Goal: Information Seeking & Learning: Find specific fact

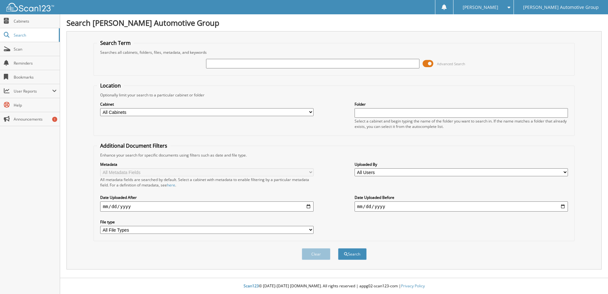
click at [428, 60] on span at bounding box center [427, 64] width 11 height 10
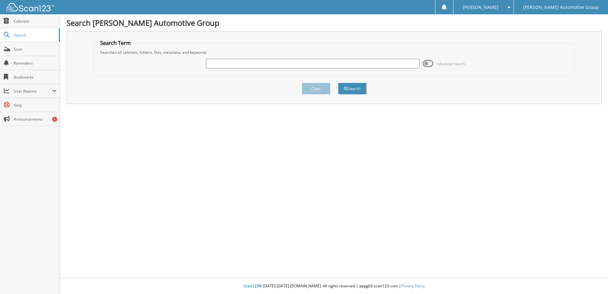
click at [252, 60] on input "text" at bounding box center [312, 64] width 213 height 10
type input "403899"
click at [338, 83] on button "Search" at bounding box center [352, 89] width 29 height 12
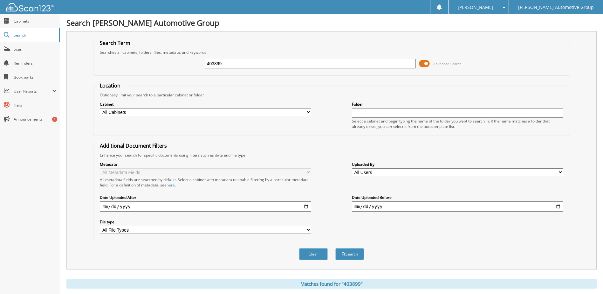
click at [419, 65] on span at bounding box center [424, 64] width 11 height 10
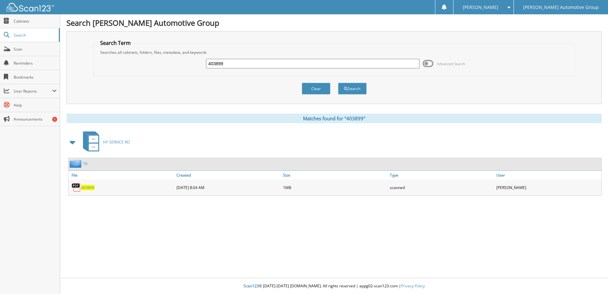
click at [93, 188] on span "403899" at bounding box center [87, 187] width 13 height 5
drag, startPoint x: 232, startPoint y: 62, endPoint x: 155, endPoint y: 61, distance: 76.3
click at [168, 65] on div "403899 Advanced Search" at bounding box center [334, 63] width 474 height 17
type input "403878"
click at [338, 83] on button "Search" at bounding box center [352, 89] width 29 height 12
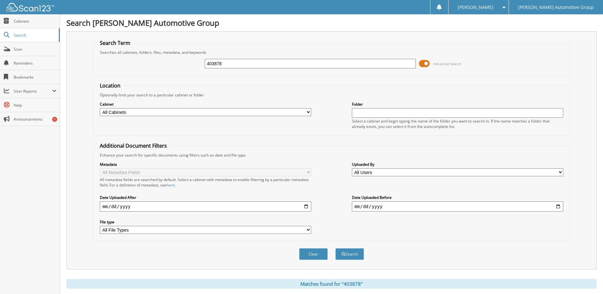
click at [423, 65] on span at bounding box center [424, 64] width 11 height 10
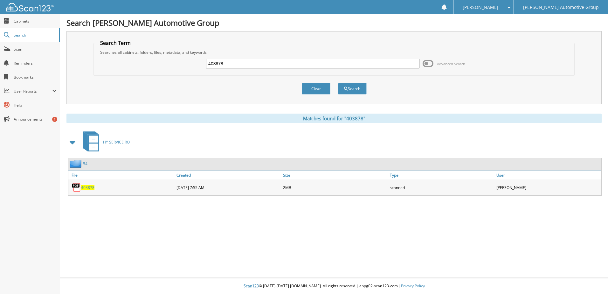
click at [87, 187] on span "403878" at bounding box center [87, 187] width 13 height 5
